Goal: Answer question/provide support

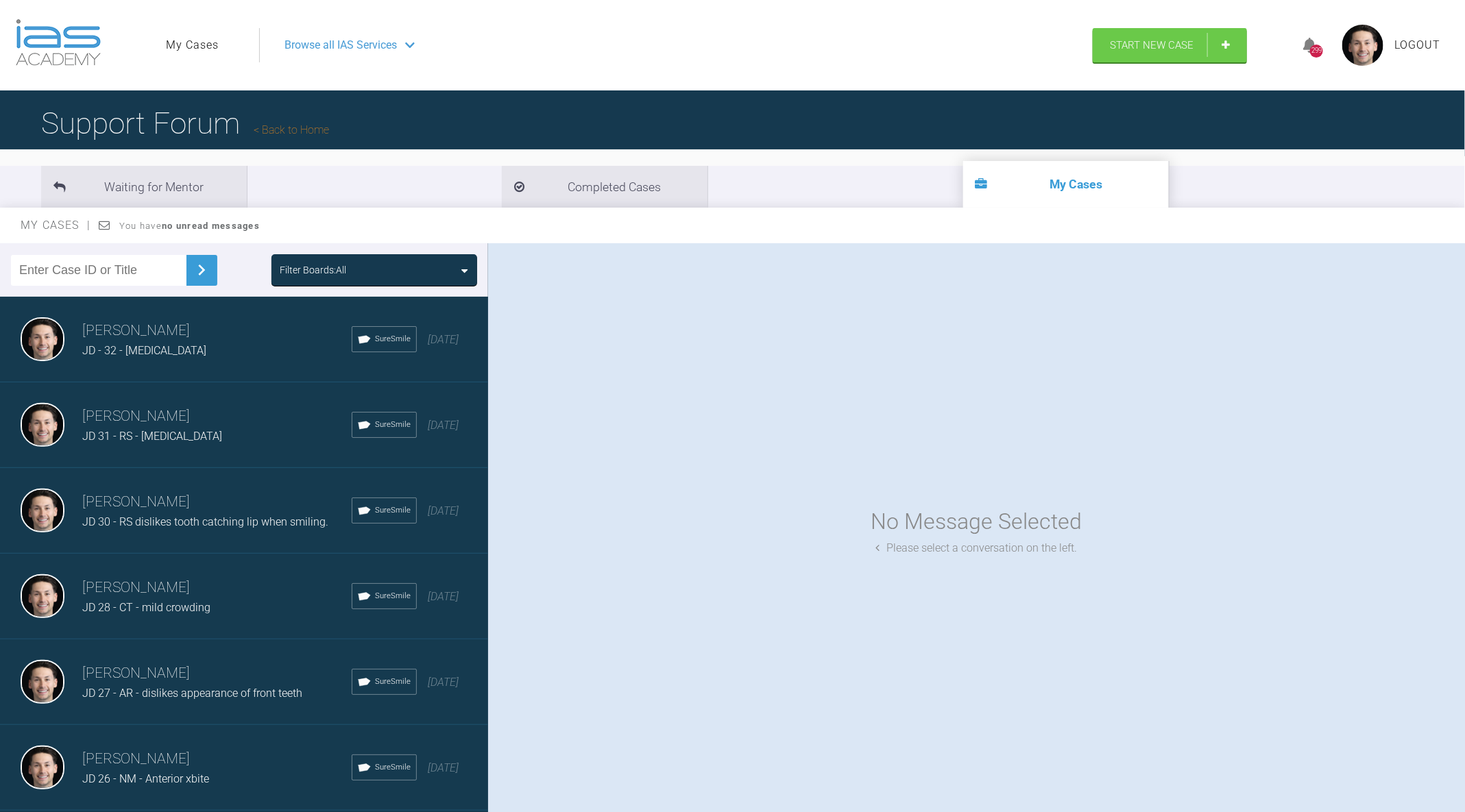
click at [252, 366] on div "[PERSON_NAME] JD - 32 - [MEDICAL_DATA] SureSmile [DATE]" at bounding box center [244, 339] width 488 height 86
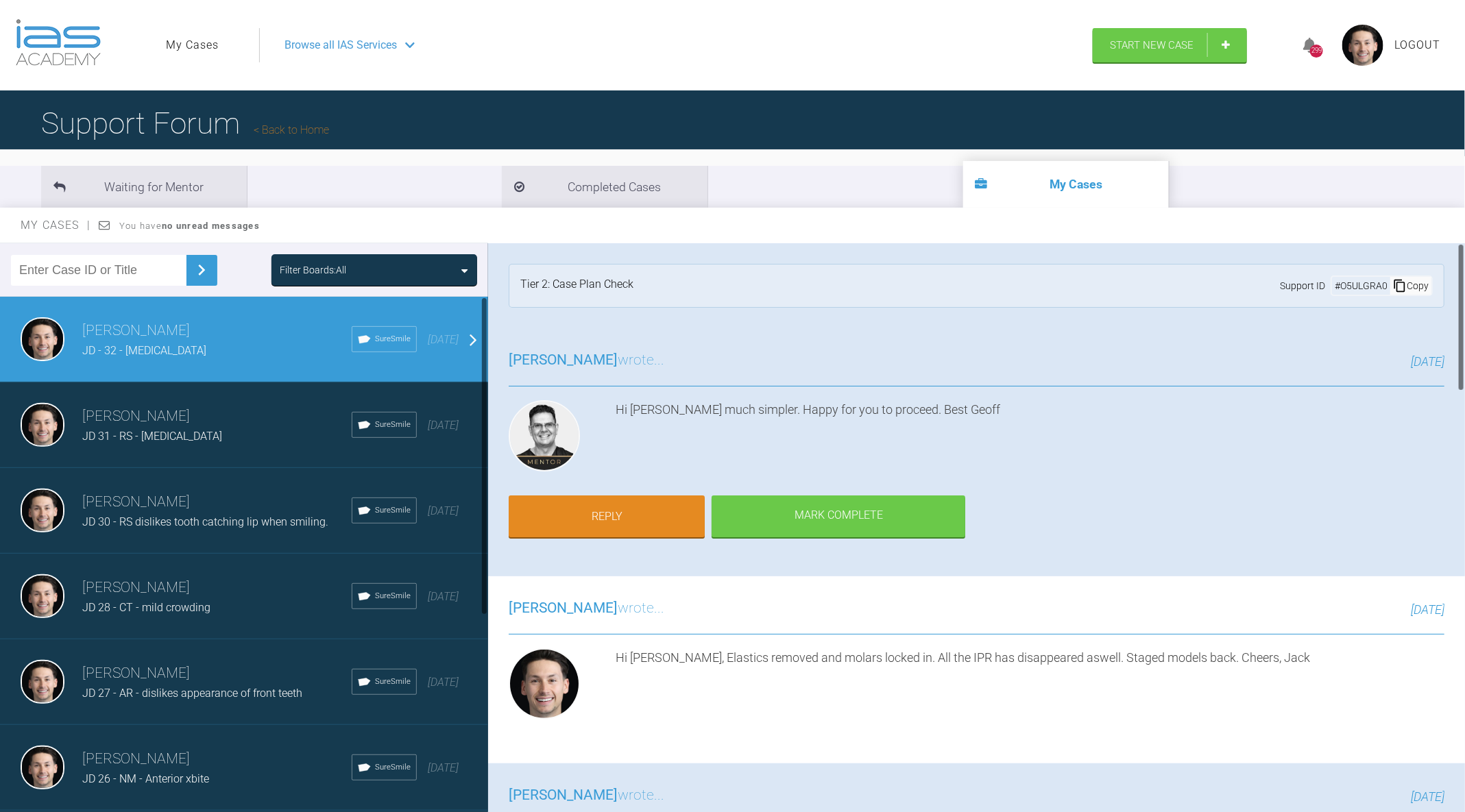
click at [216, 400] on div "[PERSON_NAME] JD 31 - RS - [MEDICAL_DATA] SureSmile [DATE]" at bounding box center [244, 425] width 488 height 86
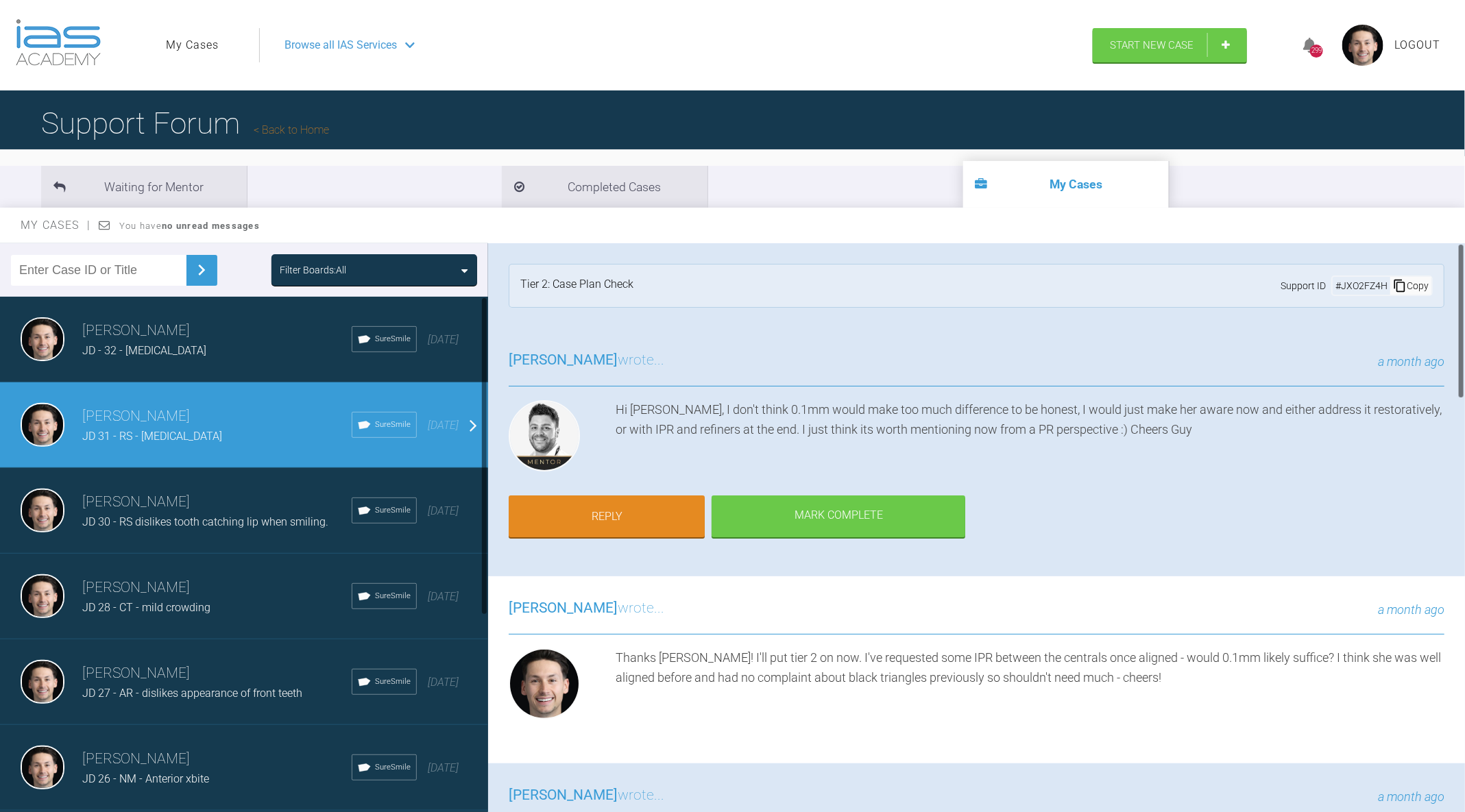
click at [242, 503] on h3 "[PERSON_NAME]" at bounding box center [217, 502] width 269 height 23
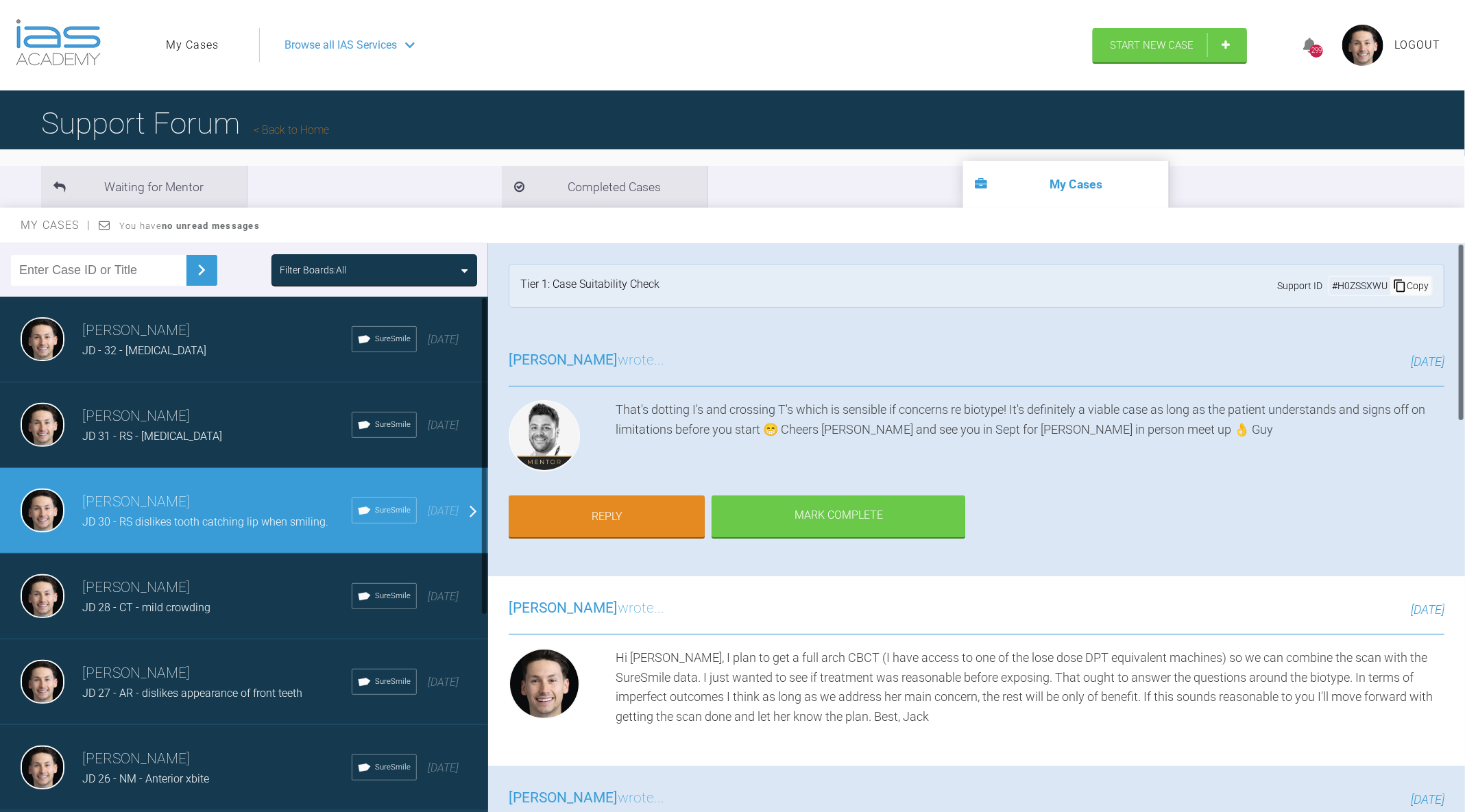
click at [319, 596] on h3 "[PERSON_NAME]" at bounding box center [217, 588] width 269 height 23
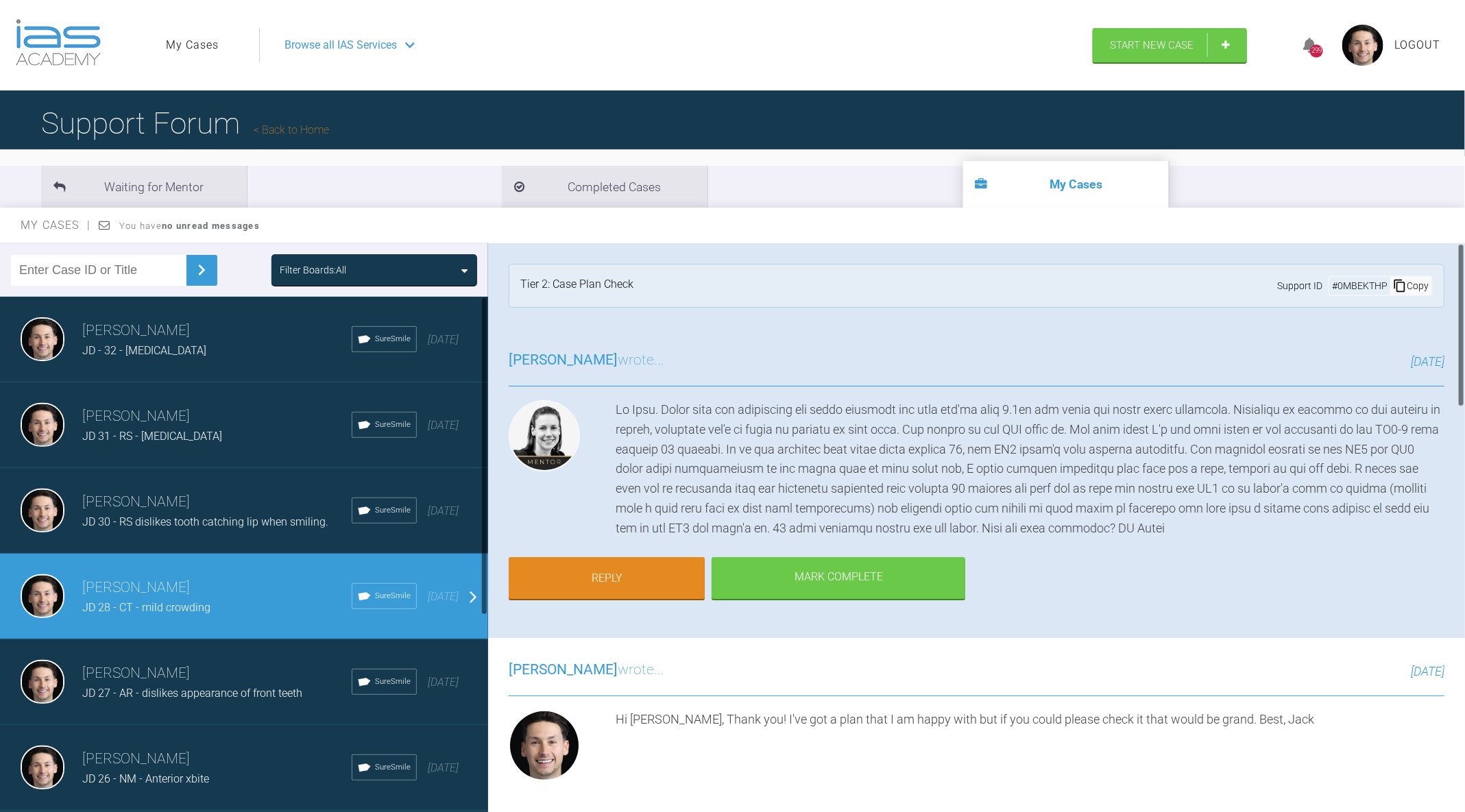
click at [274, 654] on div "[PERSON_NAME] JD 27 - AR - dislikes appearance of front teeth SureSmile [DATE]" at bounding box center [244, 682] width 488 height 86
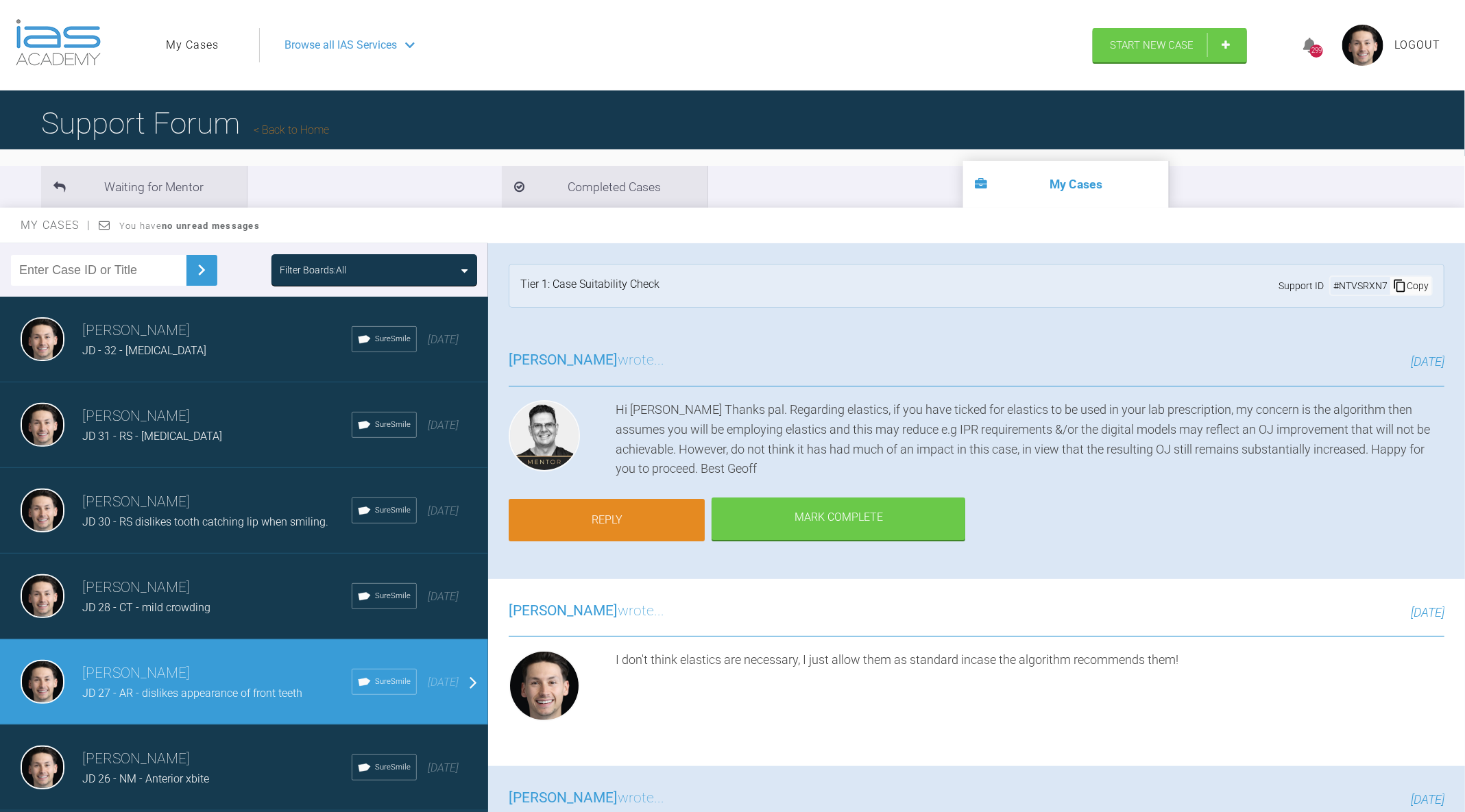
click at [617, 510] on link "Reply" at bounding box center [606, 521] width 196 height 43
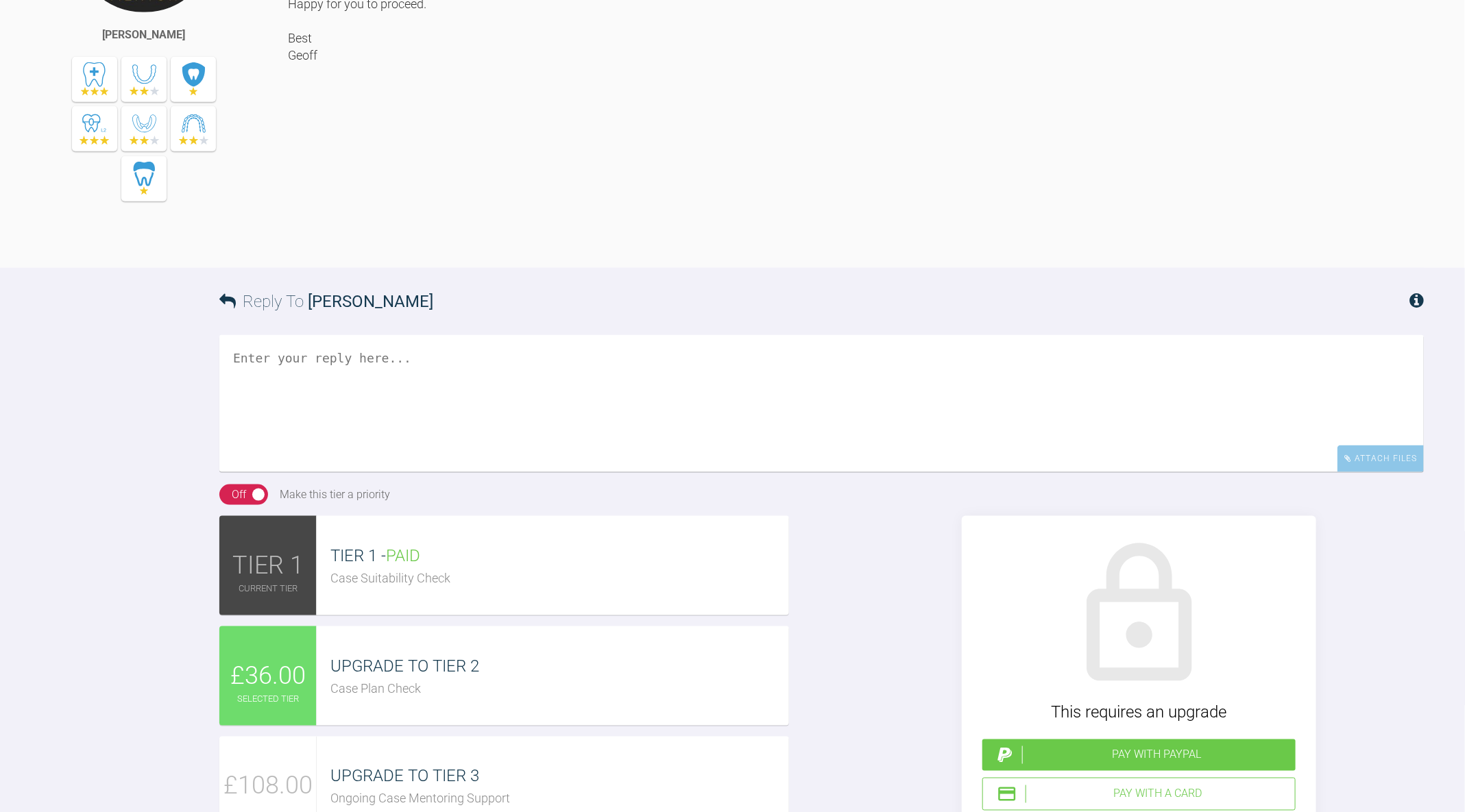
scroll to position [3929, 0]
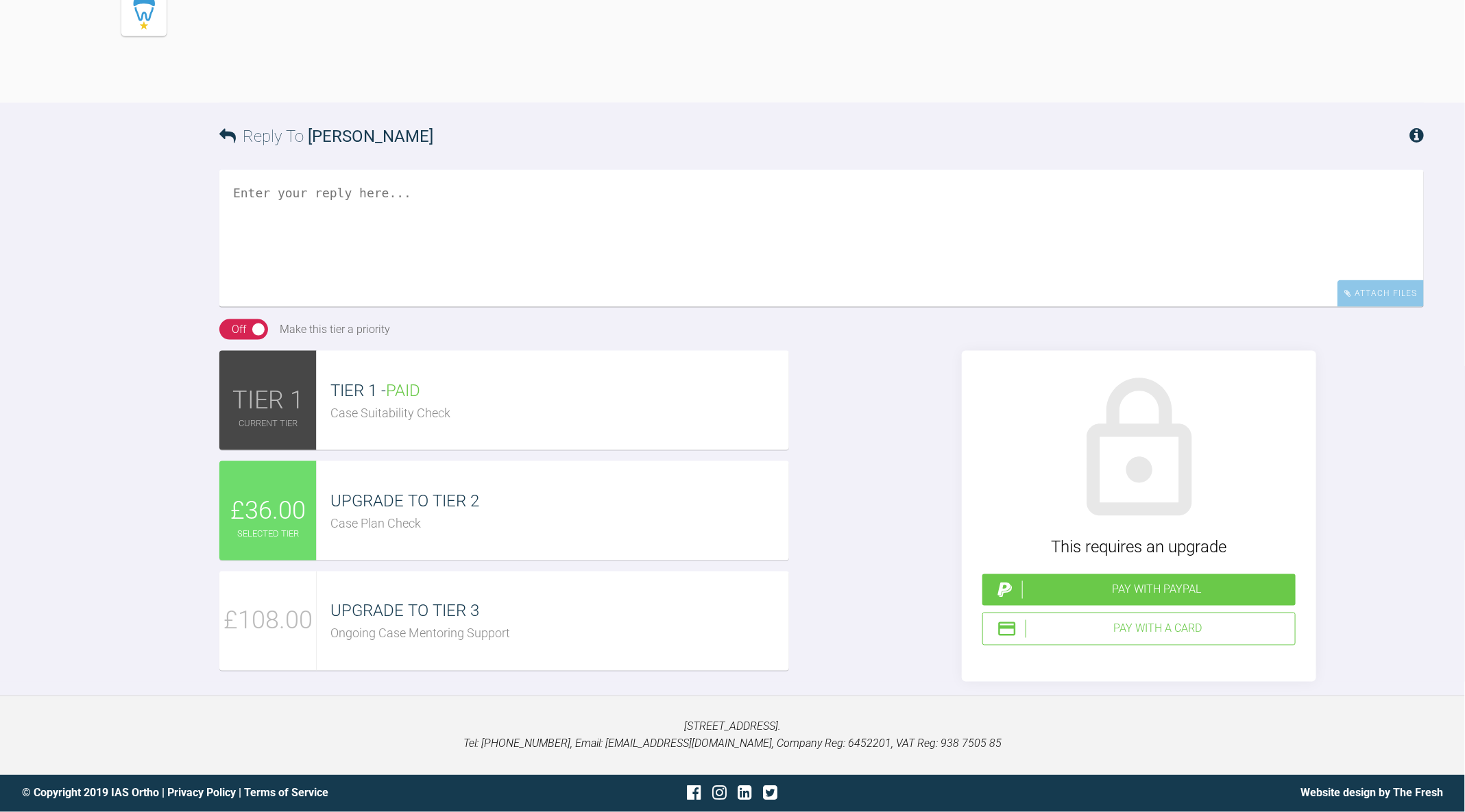
click at [426, 493] on span "UPGRADE TO TIER 2" at bounding box center [405, 501] width 149 height 19
click at [1183, 625] on div "Pay with a Card" at bounding box center [1158, 630] width 264 height 18
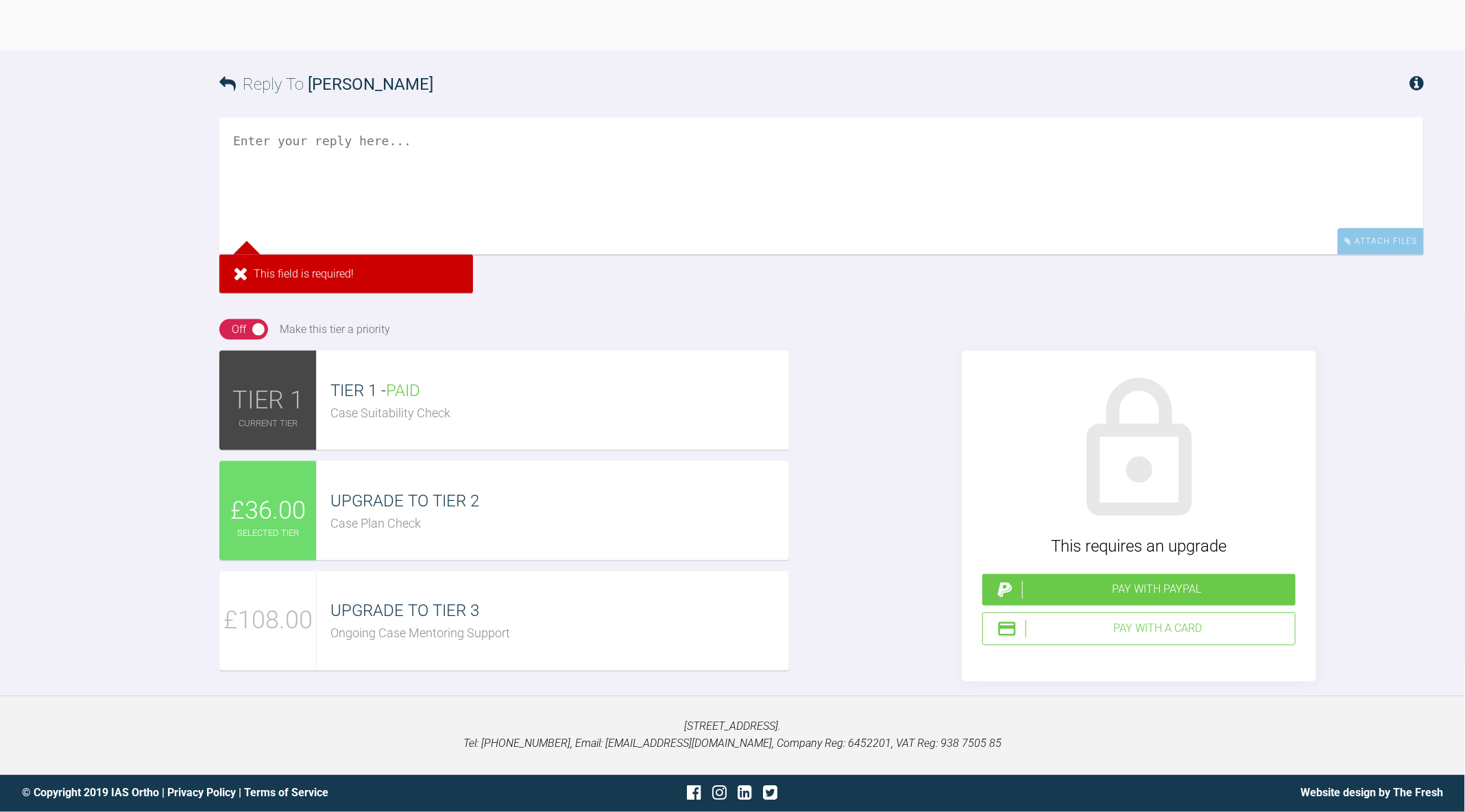
click at [411, 248] on textarea at bounding box center [822, 186] width 1205 height 137
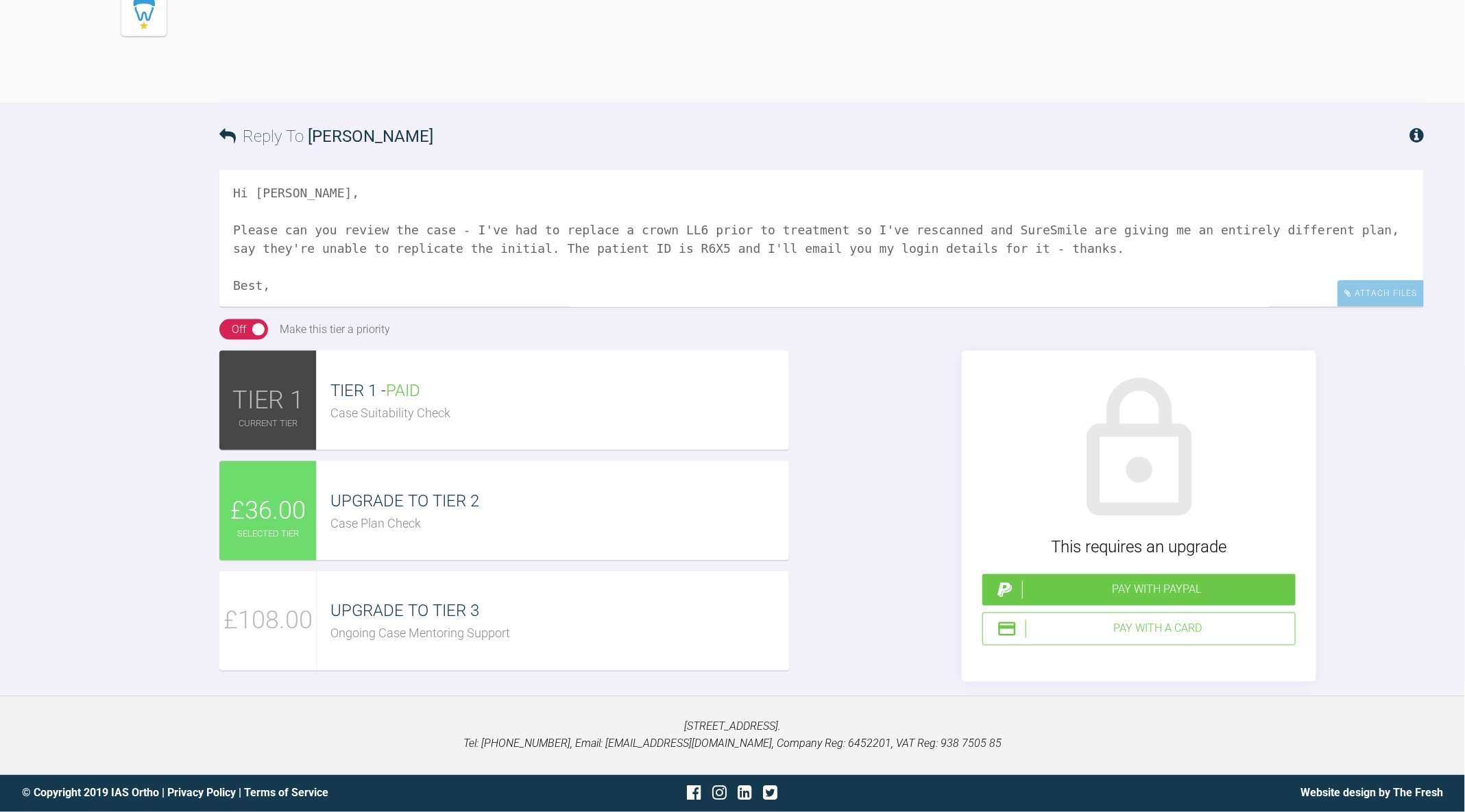
scroll to position [22, 0]
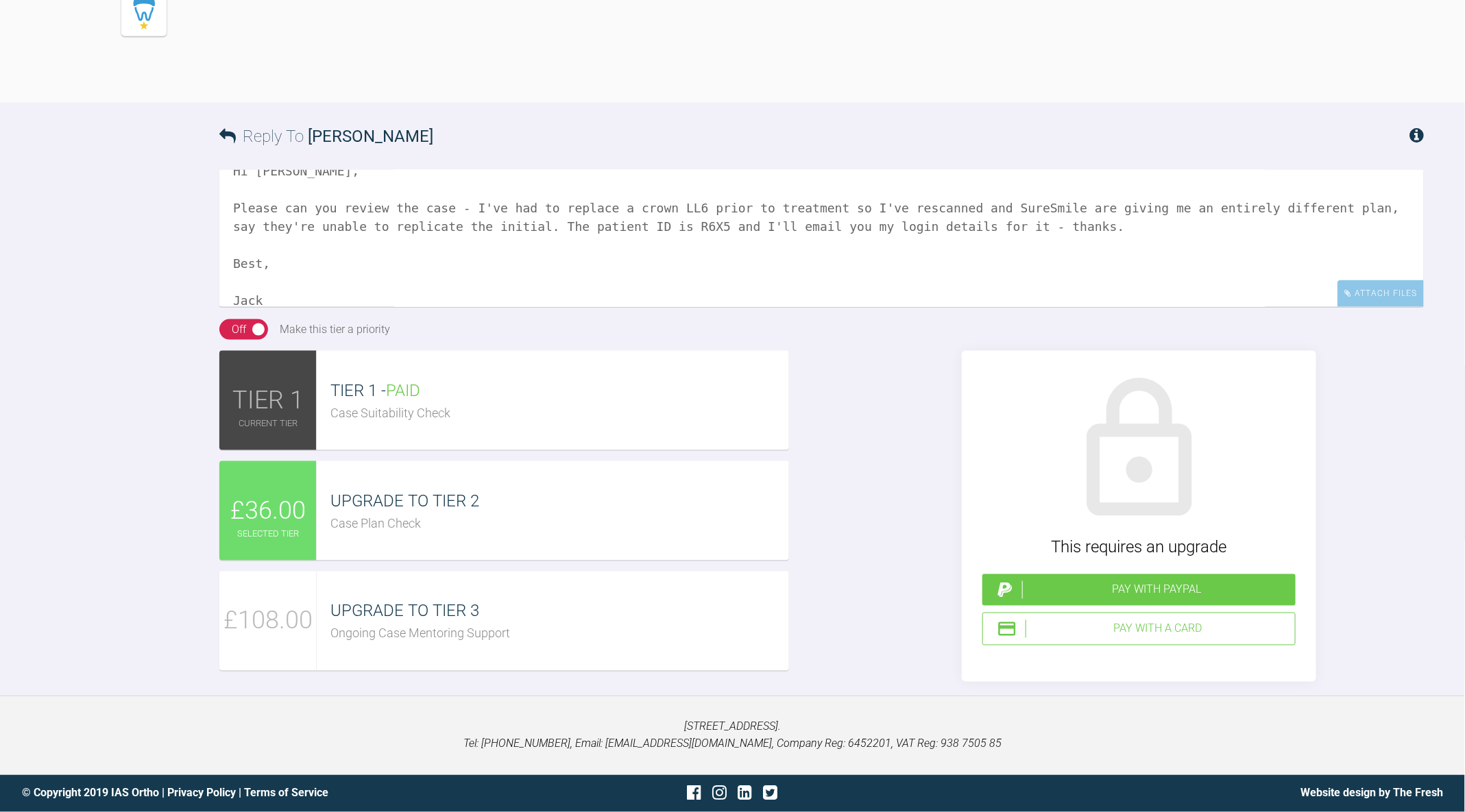
type textarea "Hi [PERSON_NAME], Please can you review the case - I've had to replace a crown …"
click at [1119, 627] on div "Pay with a Card" at bounding box center [1158, 630] width 264 height 18
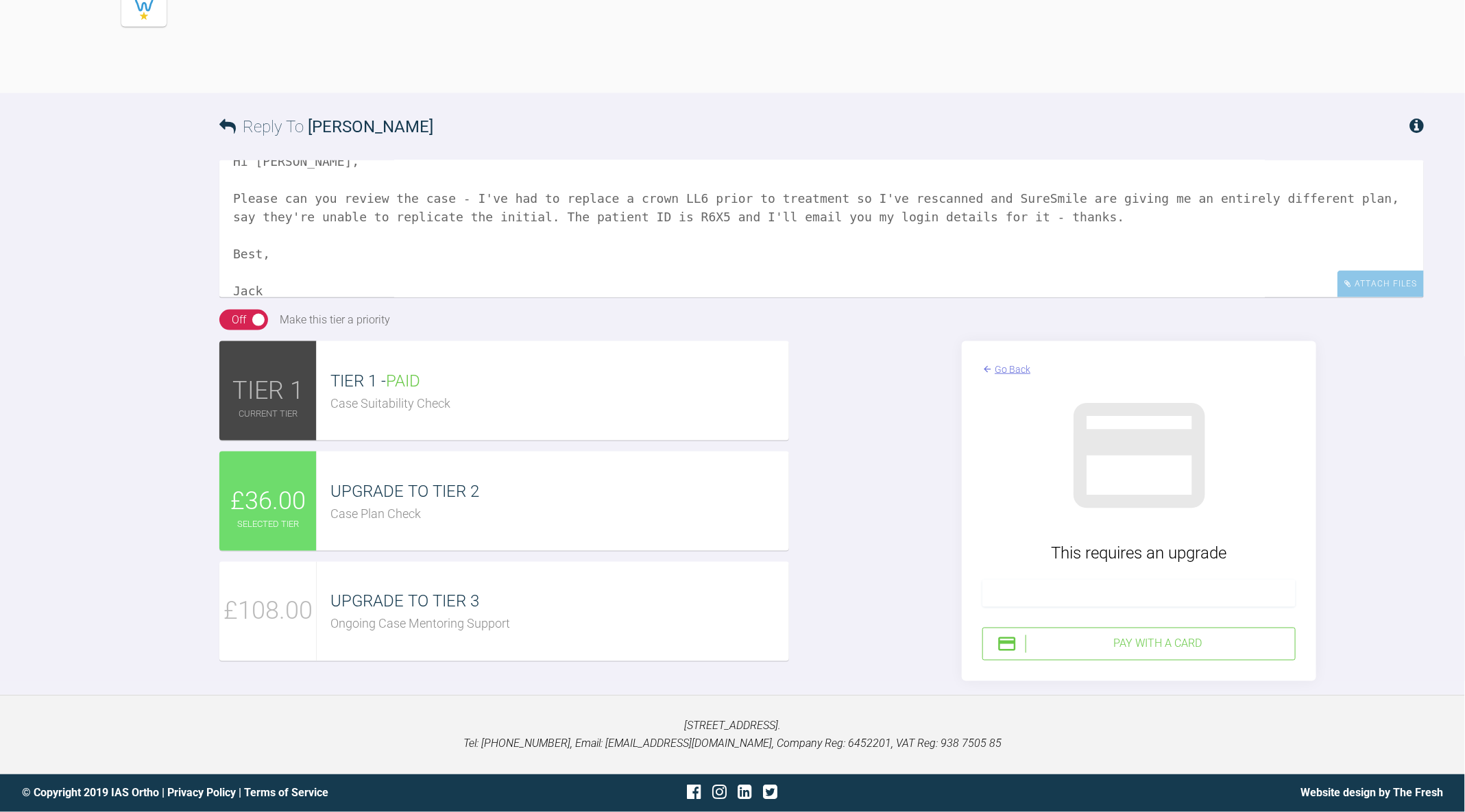
click at [1113, 648] on div "Pay with a Card" at bounding box center [1158, 645] width 264 height 18
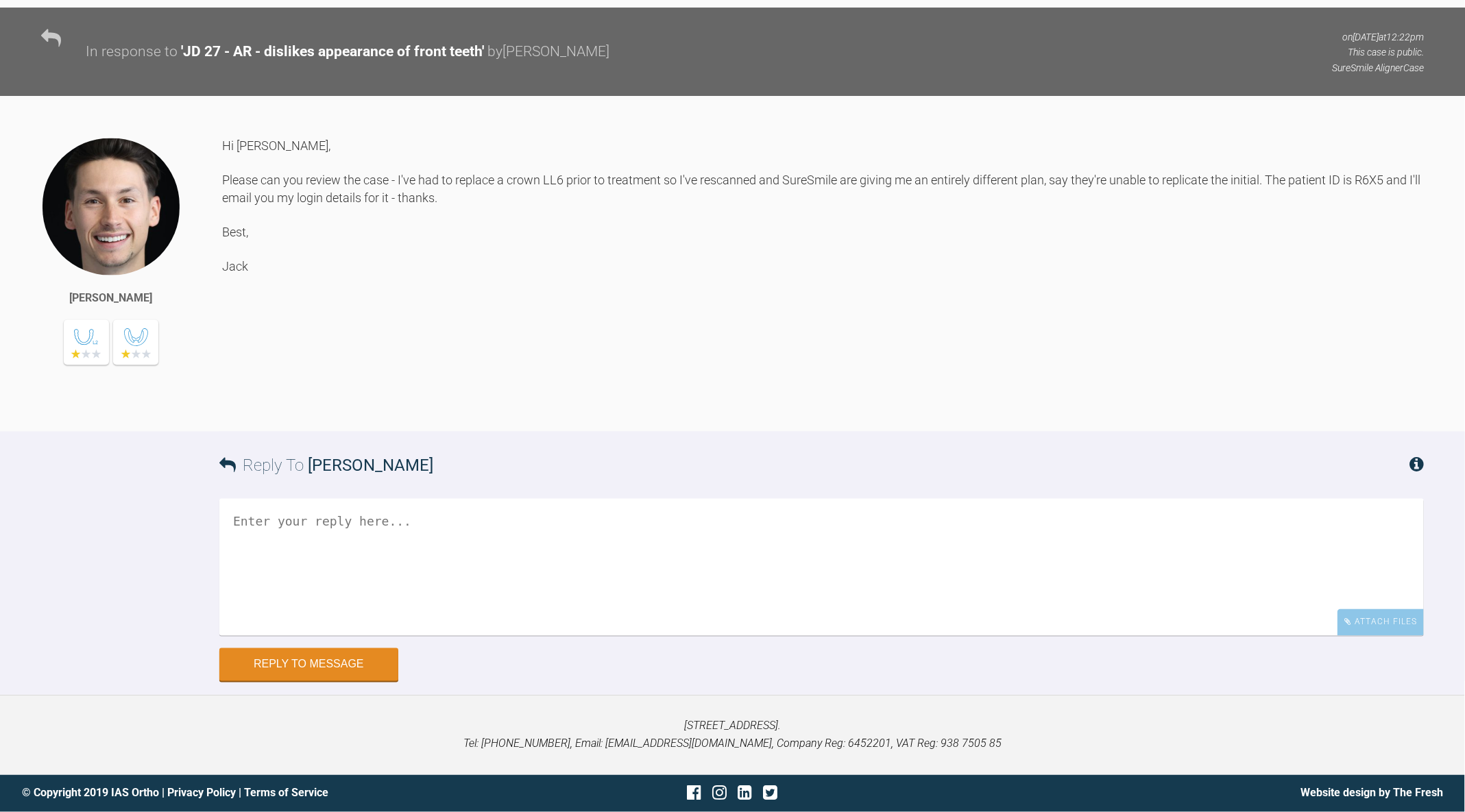
scroll to position [4016, 0]
click at [1366, 184] on div "Hi [PERSON_NAME], Please can you review the case - I've had to replace a crown …" at bounding box center [823, 275] width 1202 height 275
copy div "R6X5"
